Goal: Task Accomplishment & Management: Use online tool/utility

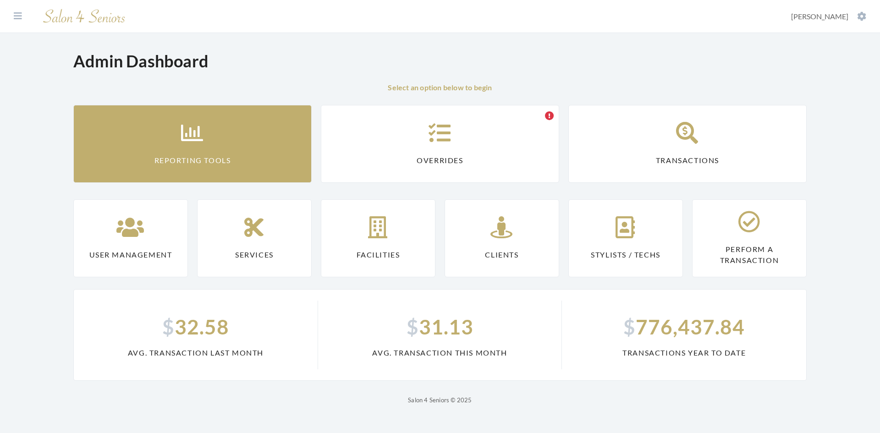
click at [220, 156] on link "Reporting Tools" at bounding box center [192, 144] width 238 height 78
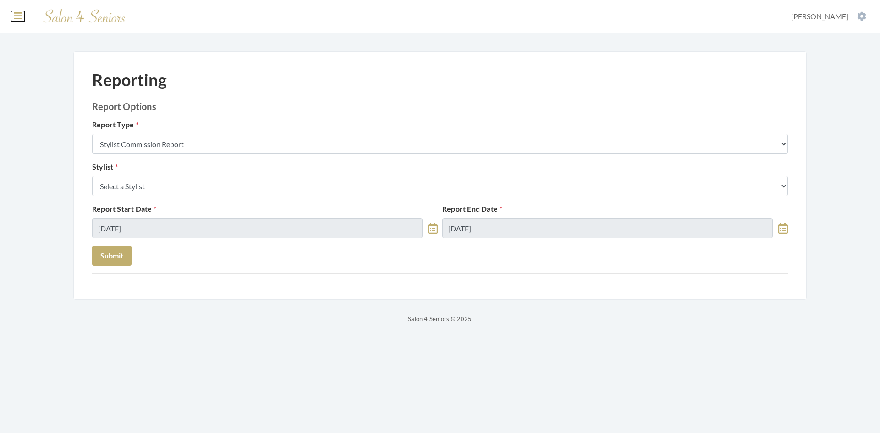
click at [18, 15] on icon at bounding box center [18, 15] width 8 height 9
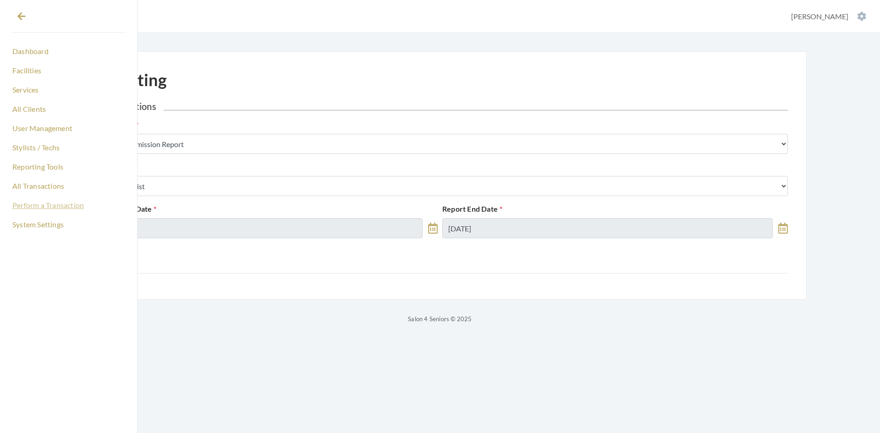
click at [52, 206] on link "Perform a Transaction" at bounding box center [68, 206] width 115 height 16
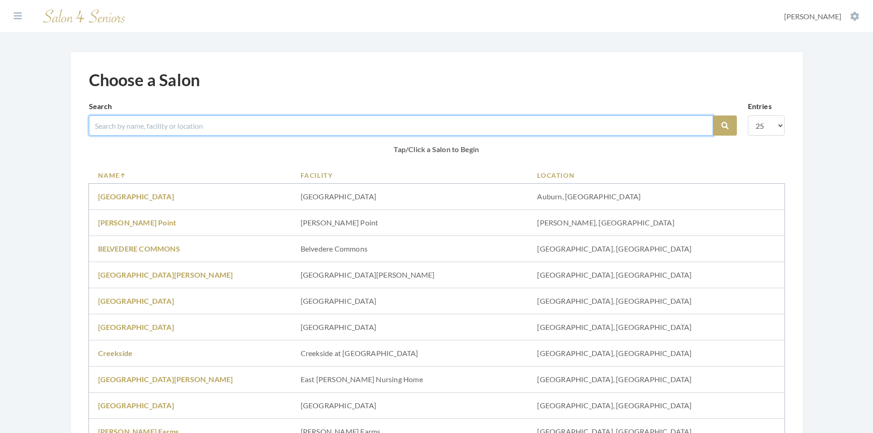
click at [195, 122] on input "search" at bounding box center [401, 126] width 624 height 20
type input "brookdale"
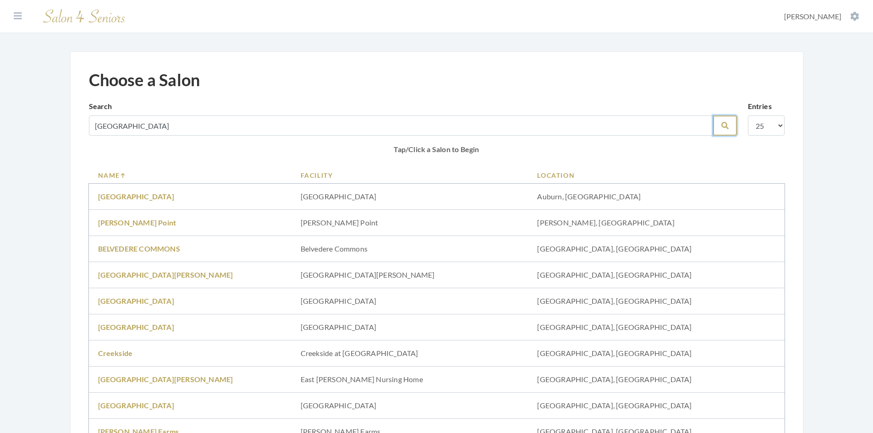
click at [722, 128] on icon "submit" at bounding box center [725, 125] width 7 height 7
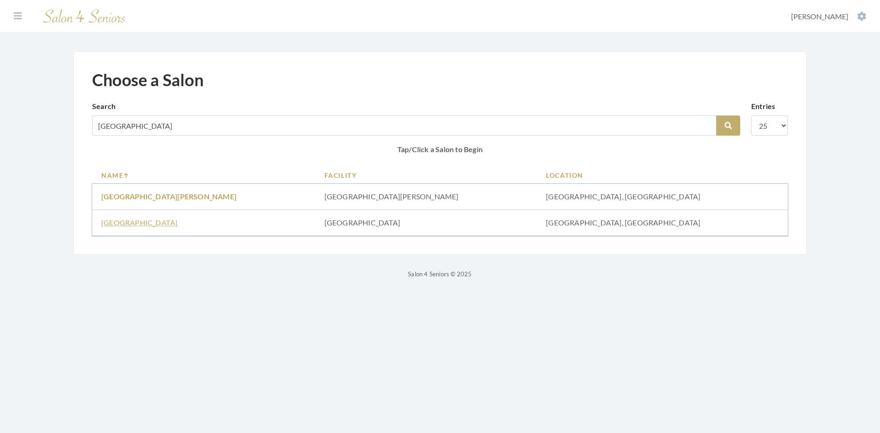
click at [139, 226] on link "[GEOGRAPHIC_DATA]" at bounding box center [139, 222] width 76 height 9
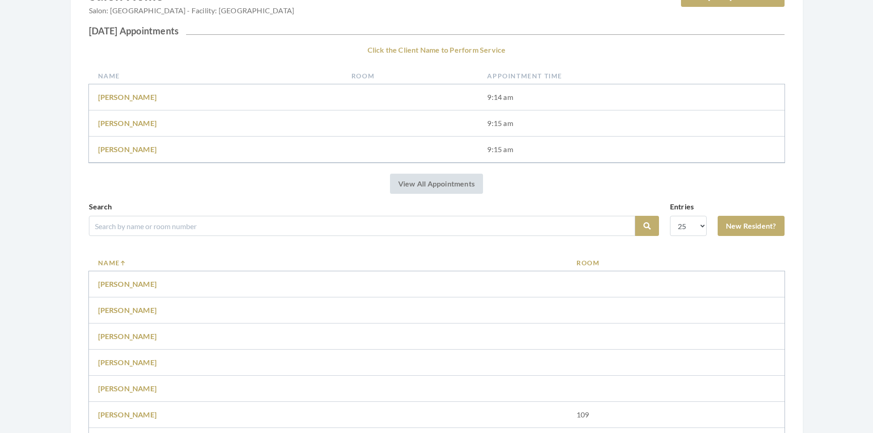
scroll to position [138, 0]
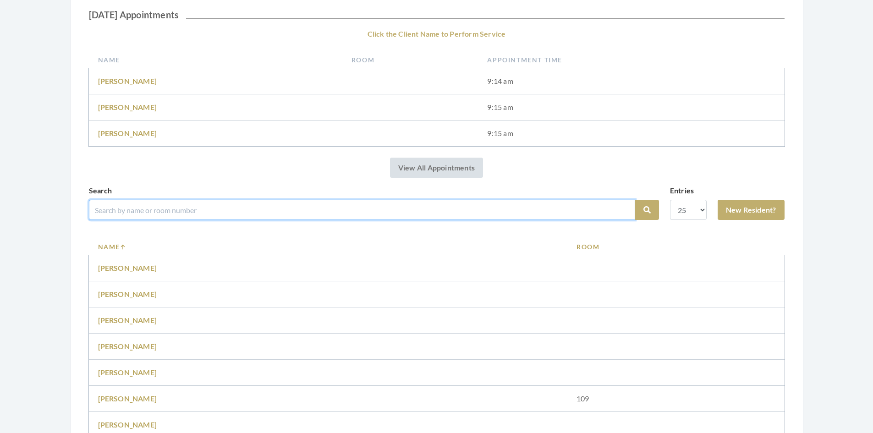
click at [249, 206] on input "search" at bounding box center [362, 210] width 546 height 20
type input "grave"
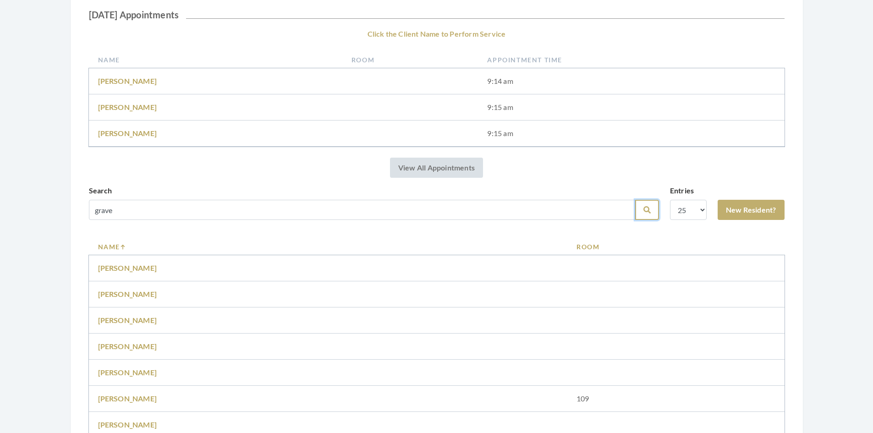
click at [645, 210] on icon "submit" at bounding box center [647, 209] width 7 height 7
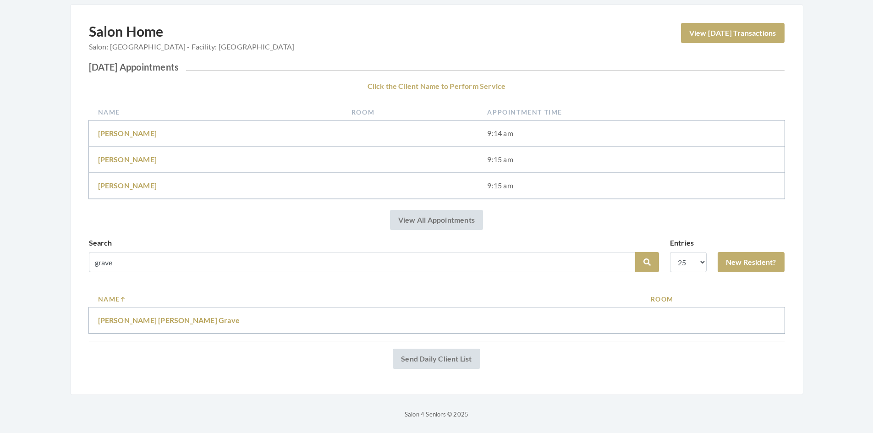
scroll to position [86, 0]
click at [136, 321] on link "Mary Ann Grave" at bounding box center [169, 319] width 142 height 9
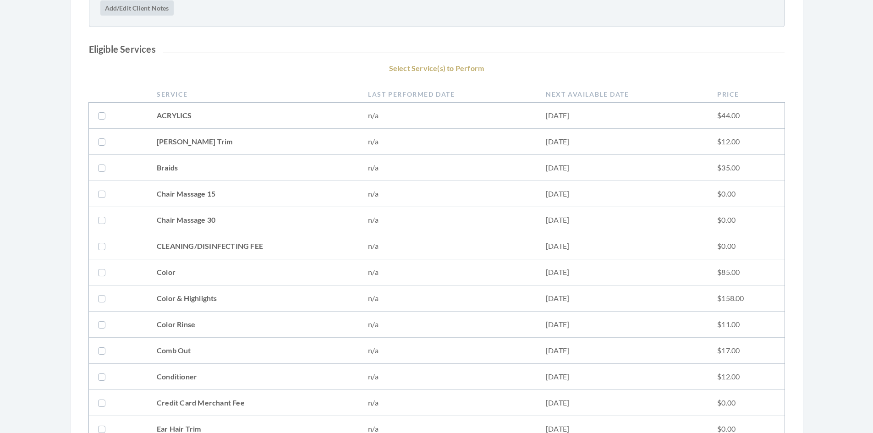
scroll to position [183, 0]
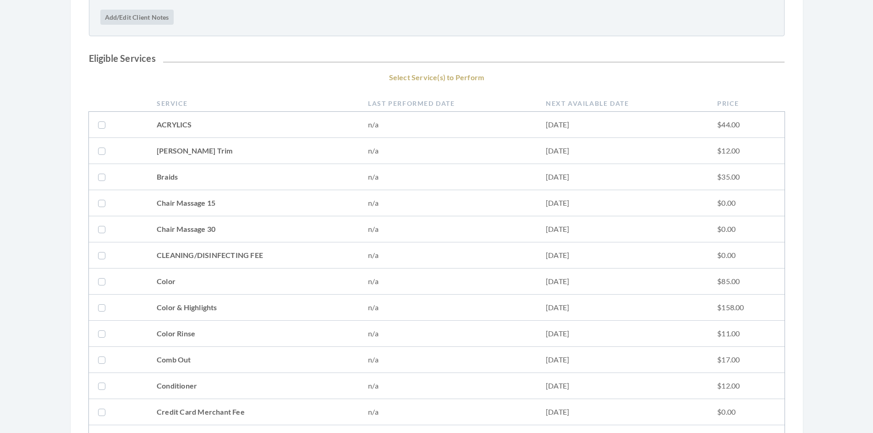
click at [100, 258] on label at bounding box center [103, 255] width 11 height 11
click at [102, 252] on label at bounding box center [103, 255] width 11 height 11
checkbox input "false"
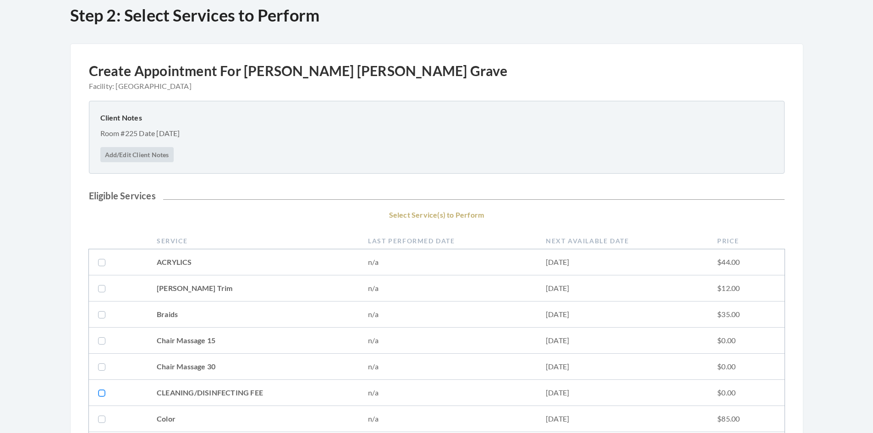
scroll to position [0, 0]
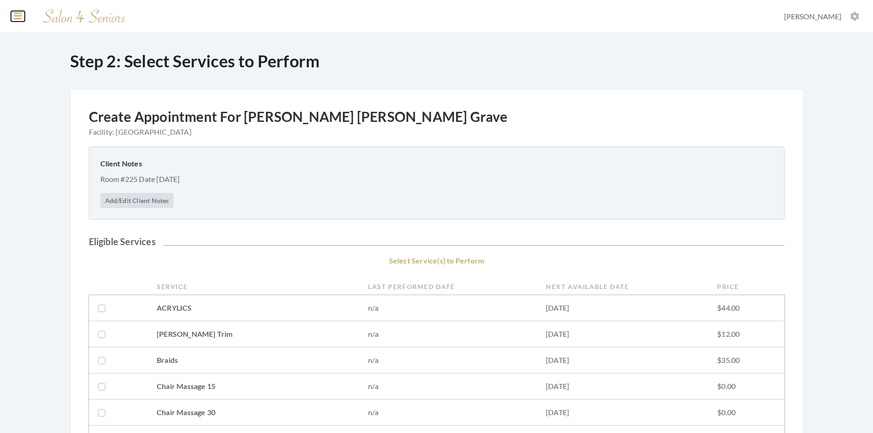
click at [21, 15] on icon at bounding box center [18, 15] width 8 height 9
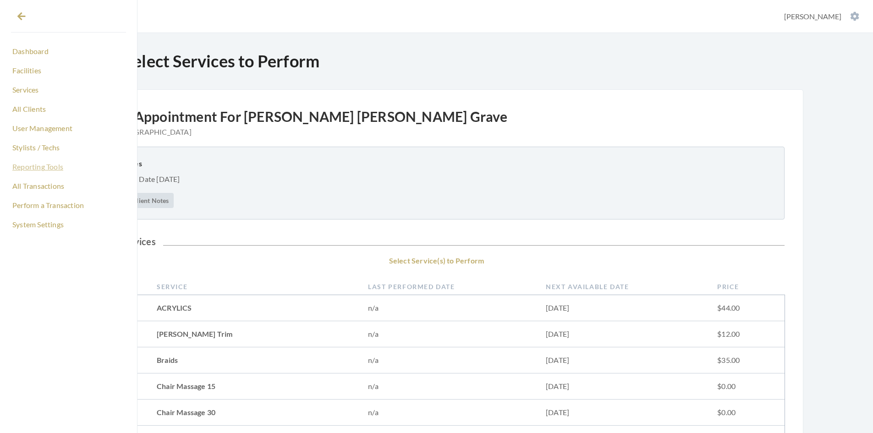
click at [47, 169] on link "Reporting Tools" at bounding box center [68, 167] width 115 height 16
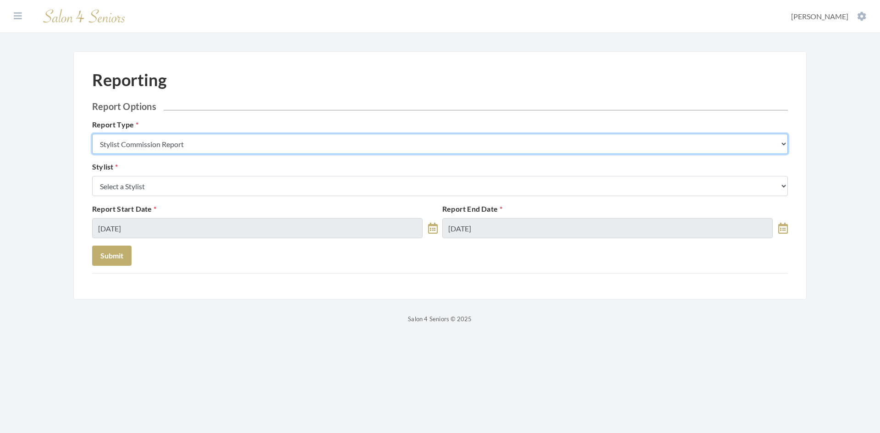
click at [209, 147] on select "Stylist Commission Report Tech Payroll Report Facility Billing Report Individua…" at bounding box center [440, 144] width 696 height 20
select select "individual"
click at [92, 134] on select "Stylist Commission Report Tech Payroll Report Facility Billing Report Individua…" at bounding box center [440, 144] width 696 height 20
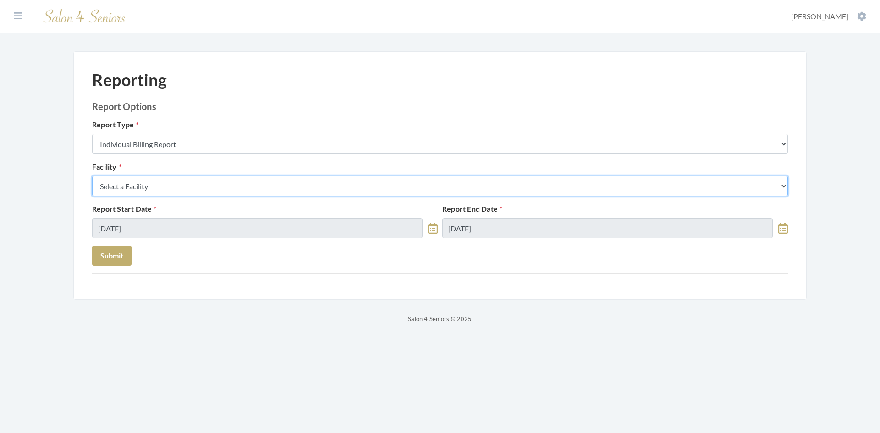
click at [188, 190] on select "Select a Facility [GEOGRAPHIC_DATA] [GEOGRAPHIC_DATA] [PERSON_NAME][GEOGRAPHIC_…" at bounding box center [440, 186] width 696 height 20
click at [92, 176] on select "Select a Facility [GEOGRAPHIC_DATA] [GEOGRAPHIC_DATA] [PERSON_NAME][GEOGRAPHIC_…" at bounding box center [440, 186] width 696 height 20
click at [783, 185] on select "Select a Facility [GEOGRAPHIC_DATA] [GEOGRAPHIC_DATA] [PERSON_NAME][GEOGRAPHIC_…" at bounding box center [440, 186] width 696 height 20
select select "53"
click at [92, 176] on select "Select a Facility [GEOGRAPHIC_DATA] [GEOGRAPHIC_DATA] [PERSON_NAME][GEOGRAPHIC_…" at bounding box center [440, 186] width 696 height 20
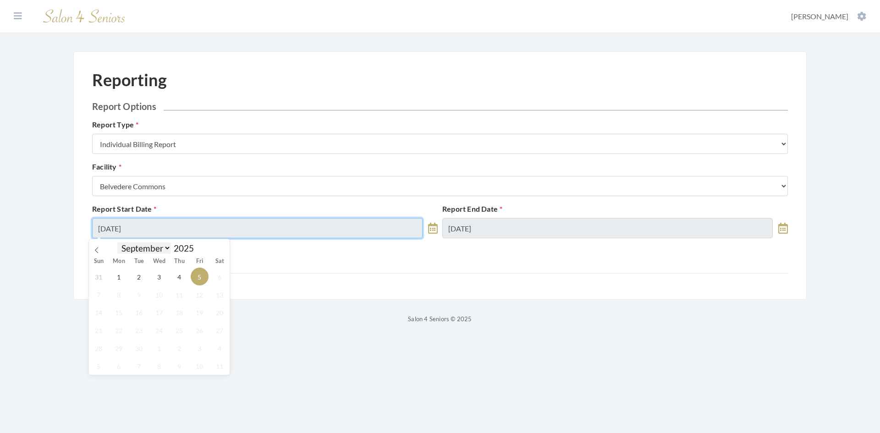
click at [161, 233] on input "[DATE]" at bounding box center [257, 228] width 331 height 20
click at [99, 251] on icon at bounding box center [97, 250] width 6 height 6
select select "7"
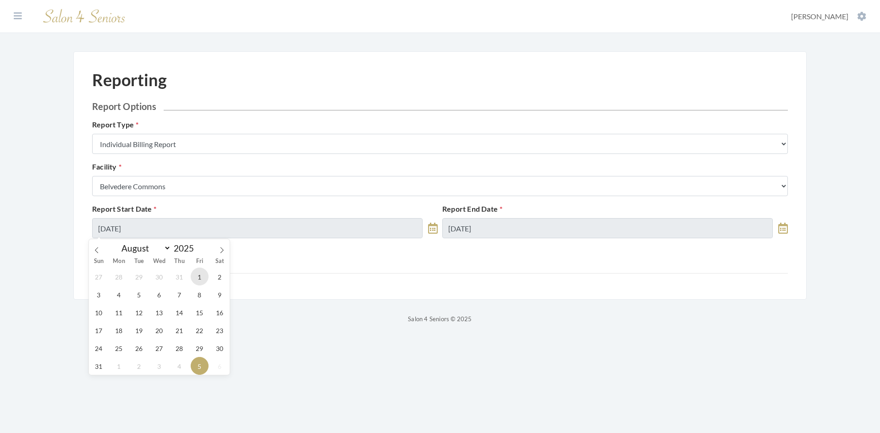
click at [199, 277] on span "1" at bounding box center [200, 277] width 18 height 18
type input "[DATE]"
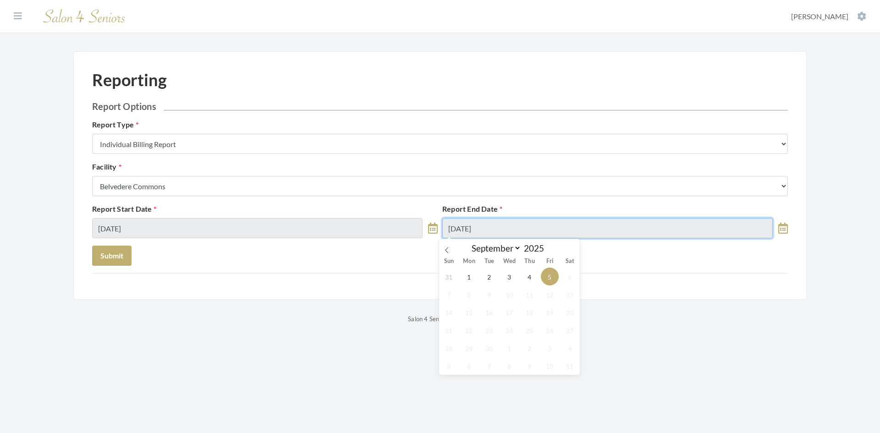
click at [511, 234] on input "[DATE]" at bounding box center [607, 228] width 331 height 20
click at [447, 250] on icon at bounding box center [447, 250] width 6 height 6
select select "7"
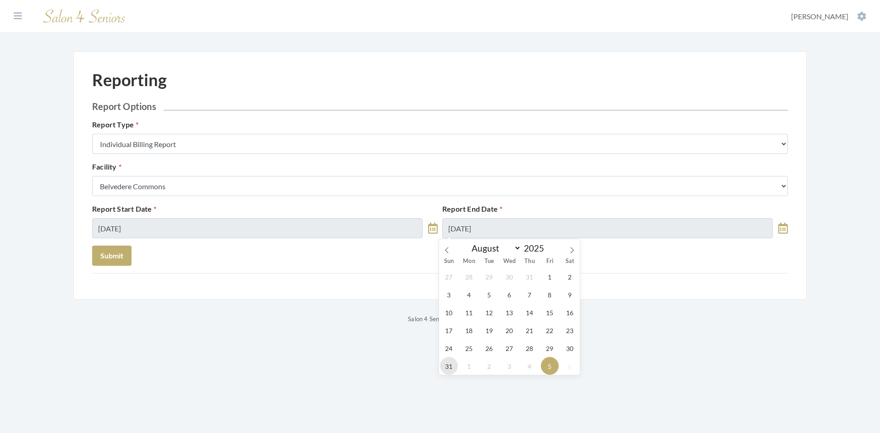
click at [449, 372] on span "31" at bounding box center [449, 366] width 18 height 18
type input "[DATE]"
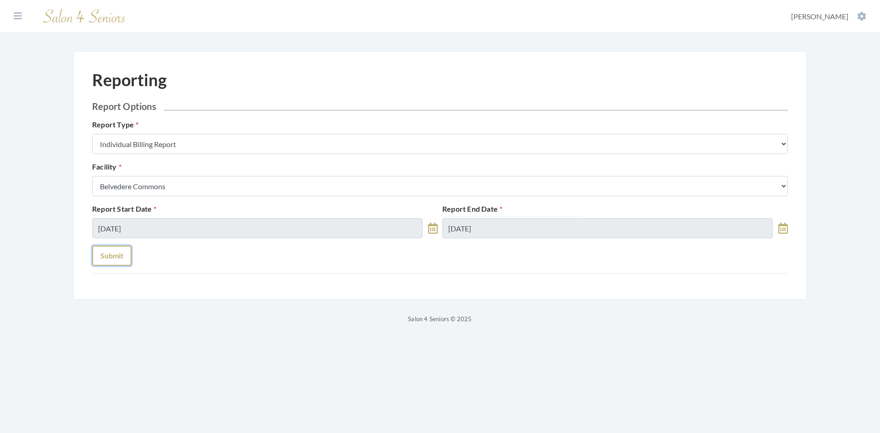
click at [114, 254] on button "Submit" at bounding box center [111, 256] width 39 height 20
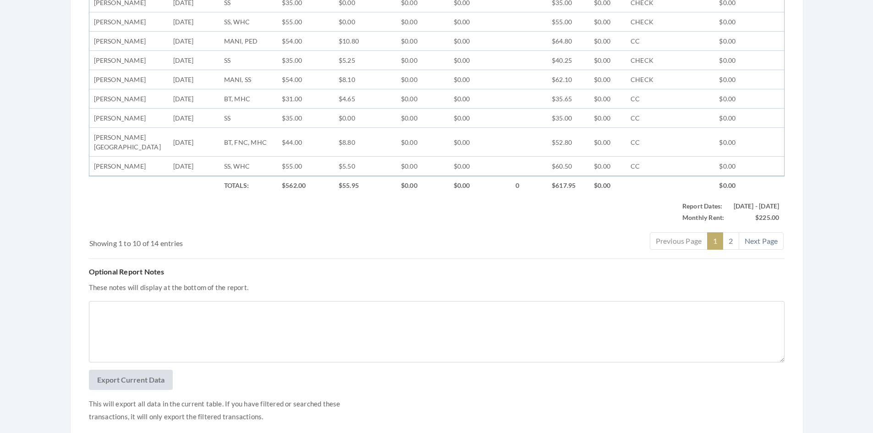
scroll to position [413, 0]
click at [149, 370] on button "Export Current Data" at bounding box center [131, 379] width 84 height 20
